Goal: Check status

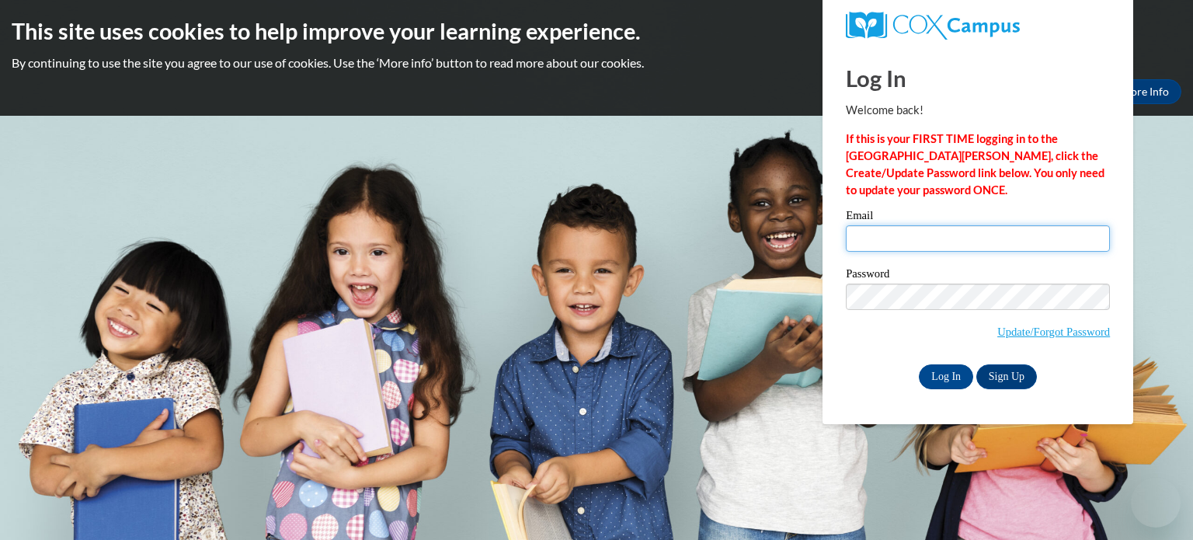
type input "[PERSON_NAME][EMAIL_ADDRESS][PERSON_NAME][DOMAIN_NAME]"
click at [891, 232] on input "jean.cieczka@rusd.org" at bounding box center [978, 238] width 264 height 26
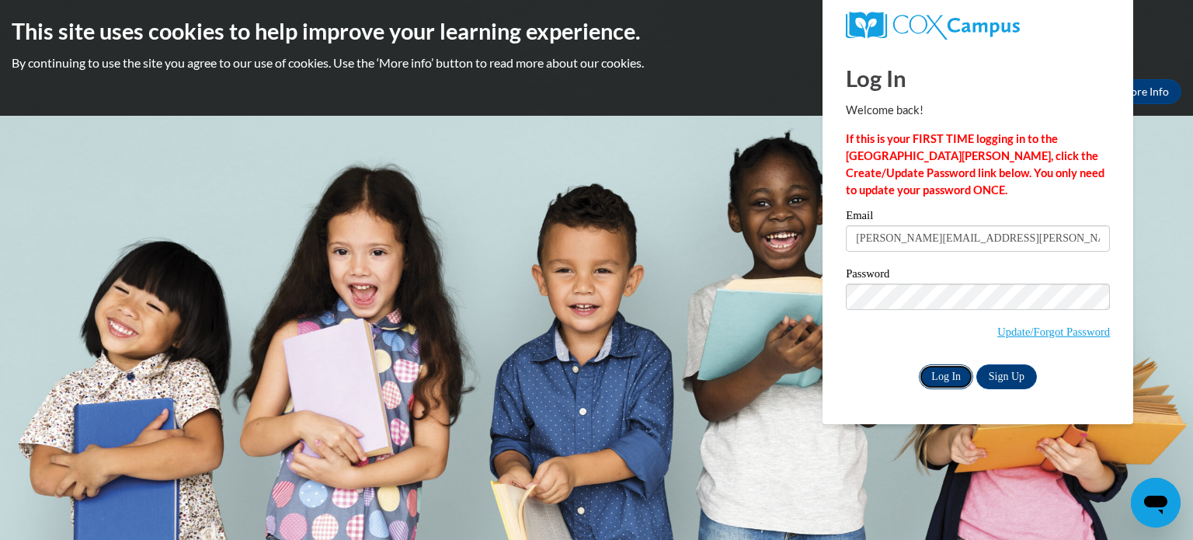
click at [945, 377] on input "Log In" at bounding box center [946, 376] width 54 height 25
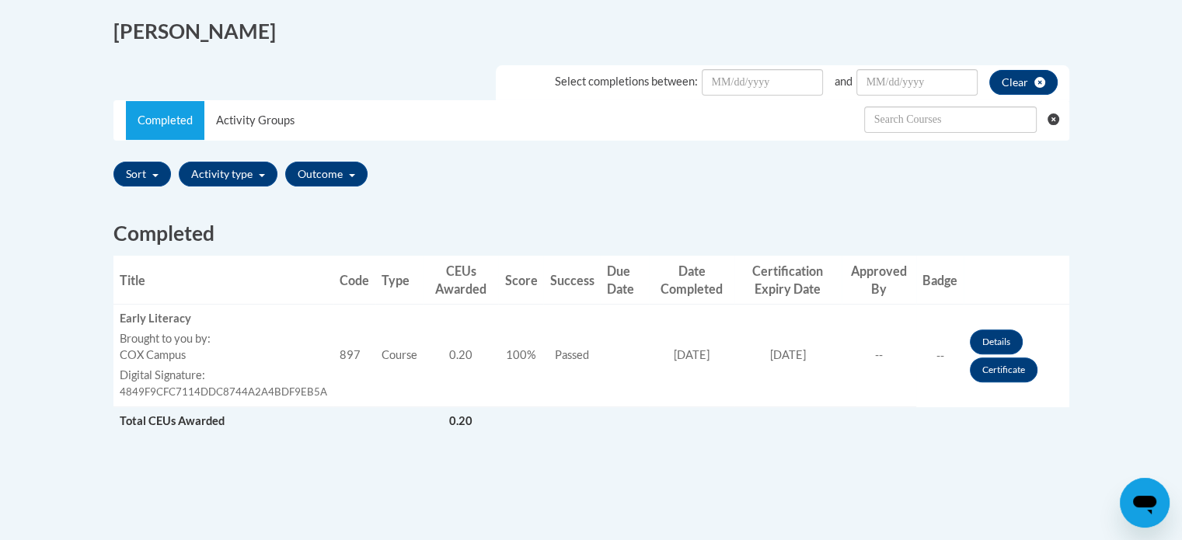
scroll to position [426, 0]
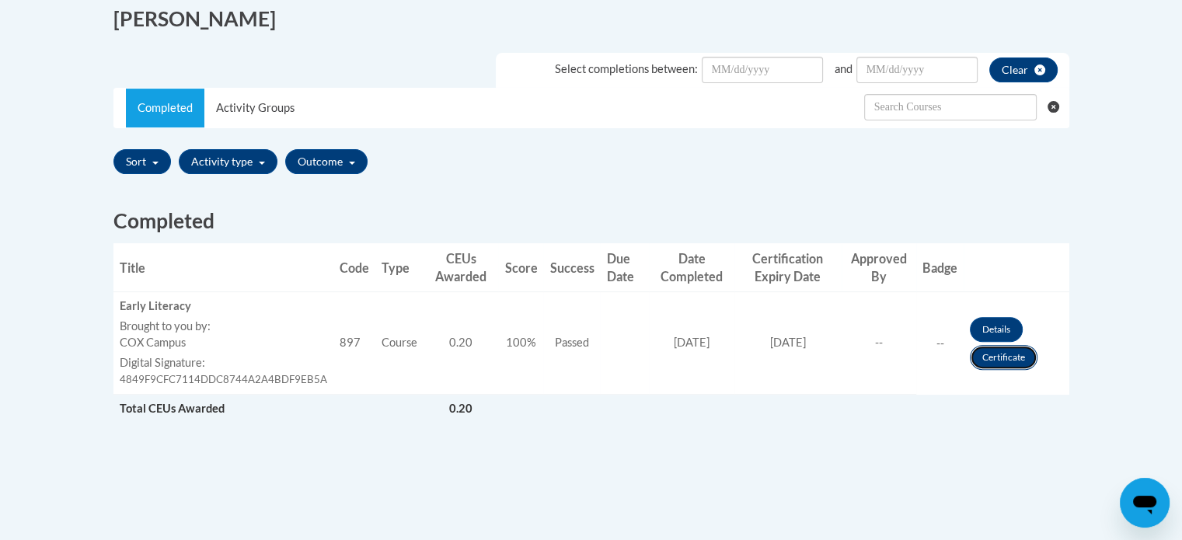
click at [1026, 360] on link "Certificate" at bounding box center [1003, 357] width 68 height 25
click at [1019, 364] on link "Certificate" at bounding box center [1003, 357] width 68 height 25
click at [1015, 363] on link "Certificate" at bounding box center [1003, 357] width 68 height 25
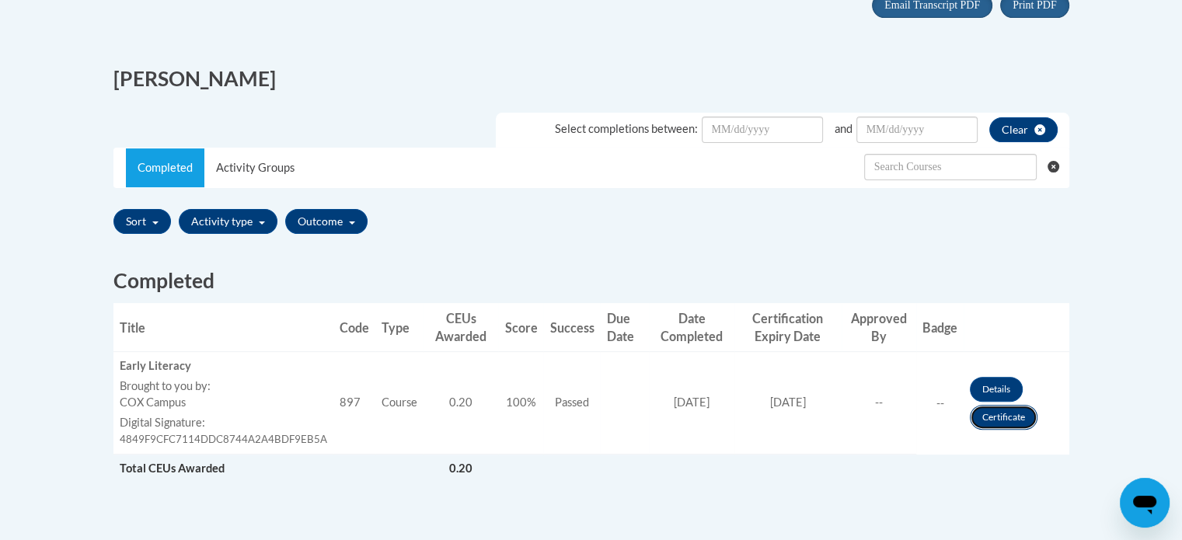
scroll to position [351, 0]
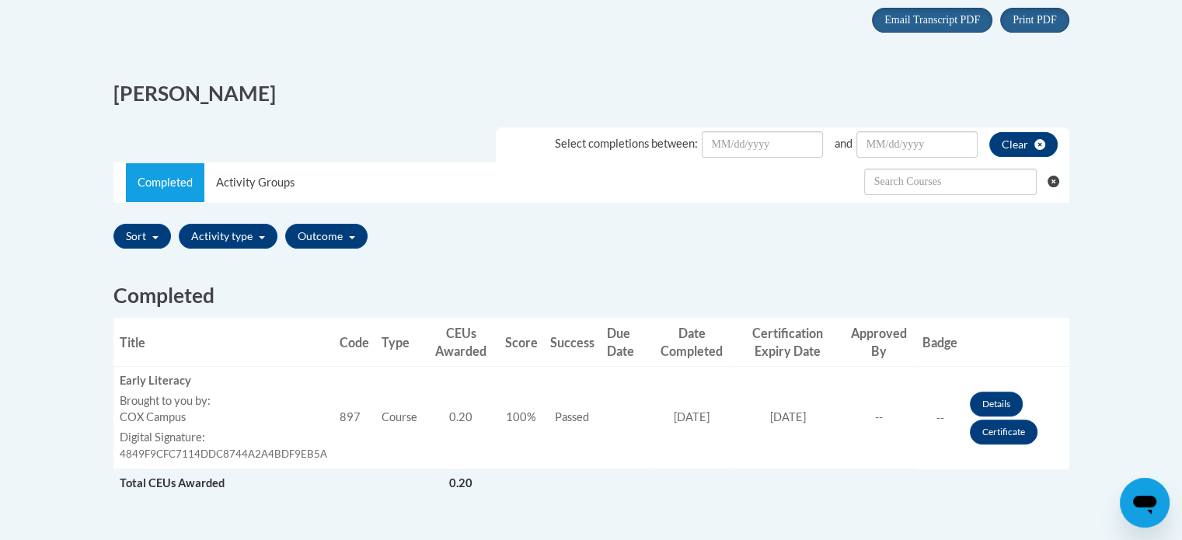
click at [1119, 449] on body "This site uses cookies to help improve your learning experience. By continuing …" at bounding box center [591, 279] width 1182 height 1260
